Goal: Navigation & Orientation: Understand site structure

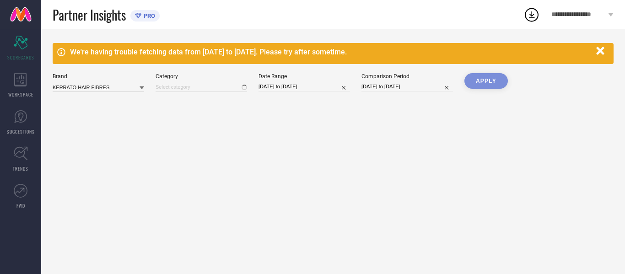
type input "All"
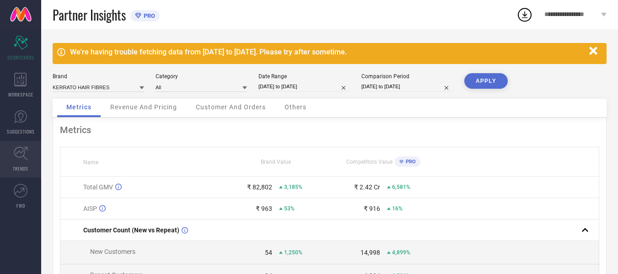
click at [24, 169] on span "TRENDS" at bounding box center [21, 168] width 16 height 7
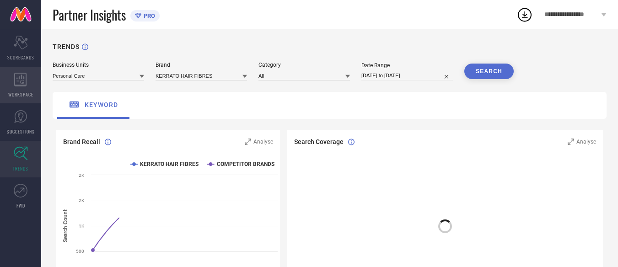
click at [18, 89] on div "WORKSPACE" at bounding box center [20, 85] width 41 height 37
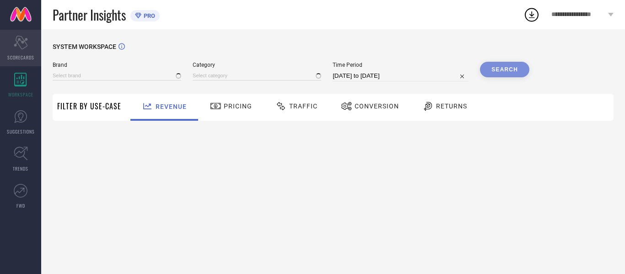
click at [22, 54] on span "SCORECARDS" at bounding box center [20, 57] width 27 height 7
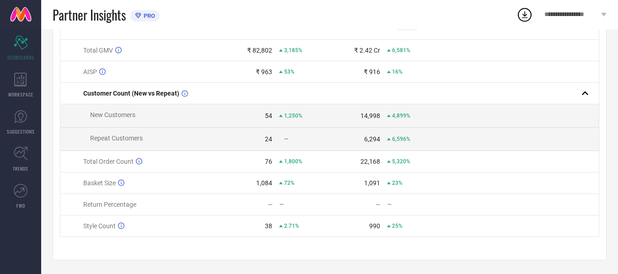
scroll to position [141, 0]
click at [22, 90] on div "WORKSPACE" at bounding box center [20, 85] width 41 height 37
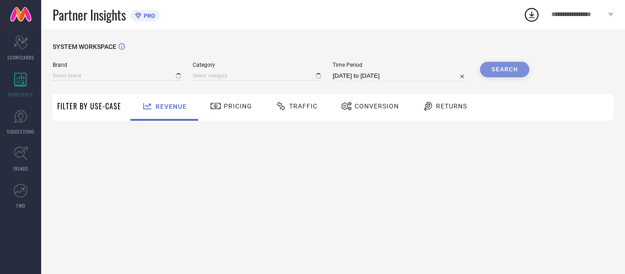
type input "KERRATO HAIR FIBRES"
type input "All"
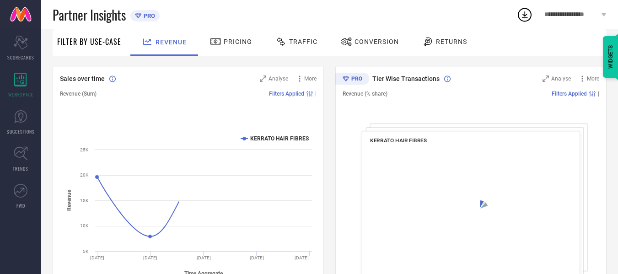
scroll to position [92, 0]
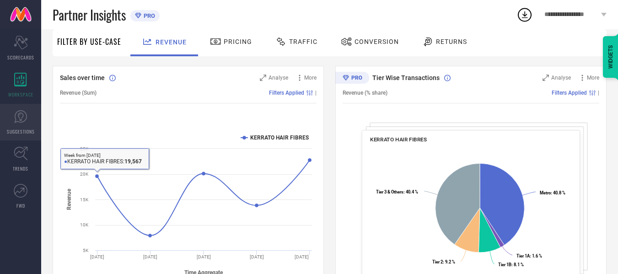
click at [21, 132] on span "SUGGESTIONS" at bounding box center [21, 131] width 28 height 7
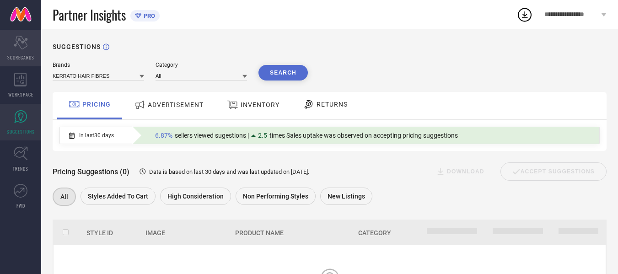
click at [22, 58] on span "SCORECARDS" at bounding box center [20, 57] width 27 height 7
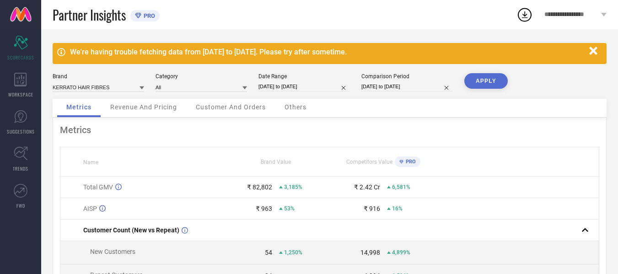
click at [592, 51] on icon "button" at bounding box center [593, 51] width 8 height 8
